Goal: Navigation & Orientation: Find specific page/section

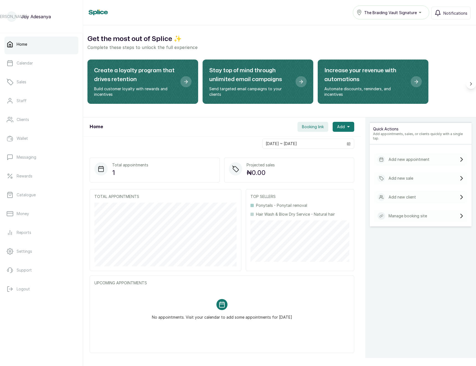
click at [317, 13] on span "The Braiding Vault Signature" at bounding box center [390, 13] width 53 height 6
click at [317, 34] on span "The Braiding Vault" at bounding box center [398, 37] width 68 height 7
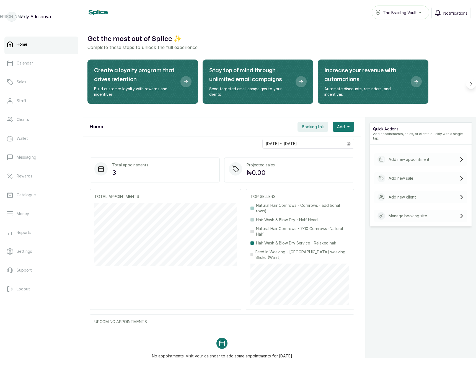
click at [391, 15] on span "The Braiding Vault" at bounding box center [400, 13] width 34 height 6
click at [402, 36] on span "The Braiding Vault" at bounding box center [417, 37] width 68 height 7
click at [317, 129] on button "Booking link" at bounding box center [313, 127] width 31 height 10
click at [317, 127] on span "Booking link" at bounding box center [313, 127] width 22 height 6
click at [317, 124] on span "Booking link" at bounding box center [313, 127] width 22 height 6
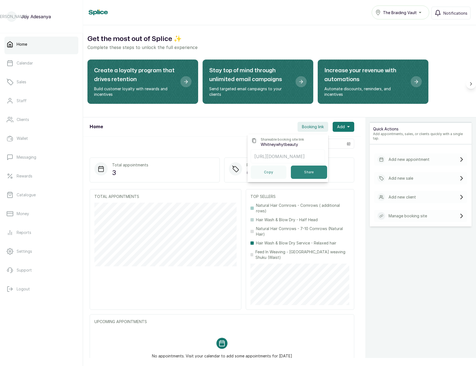
click at [305, 171] on button "Share" at bounding box center [309, 172] width 36 height 13
click at [418, 13] on div "The Braiding Vault" at bounding box center [401, 12] width 50 height 7
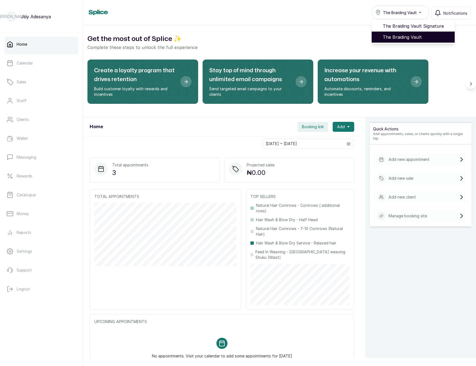
click at [407, 39] on span "The Braiding Vault" at bounding box center [417, 37] width 68 height 7
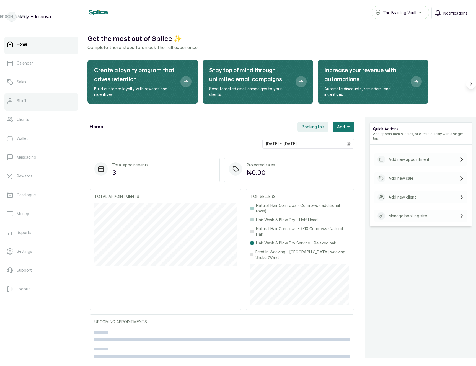
click at [18, 99] on p "Staff" at bounding box center [22, 101] width 10 height 6
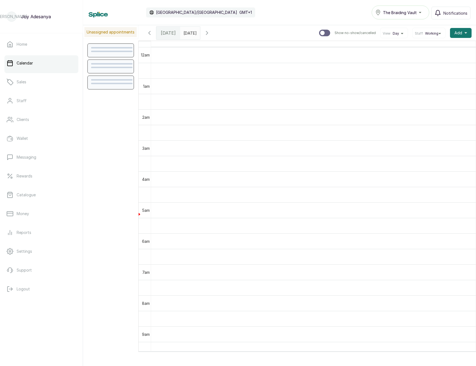
scroll to position [186, 0]
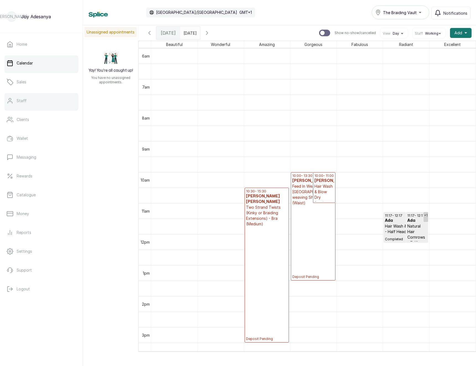
click at [22, 100] on p "Staff" at bounding box center [22, 101] width 10 height 6
